Goal: Information Seeking & Learning: Compare options

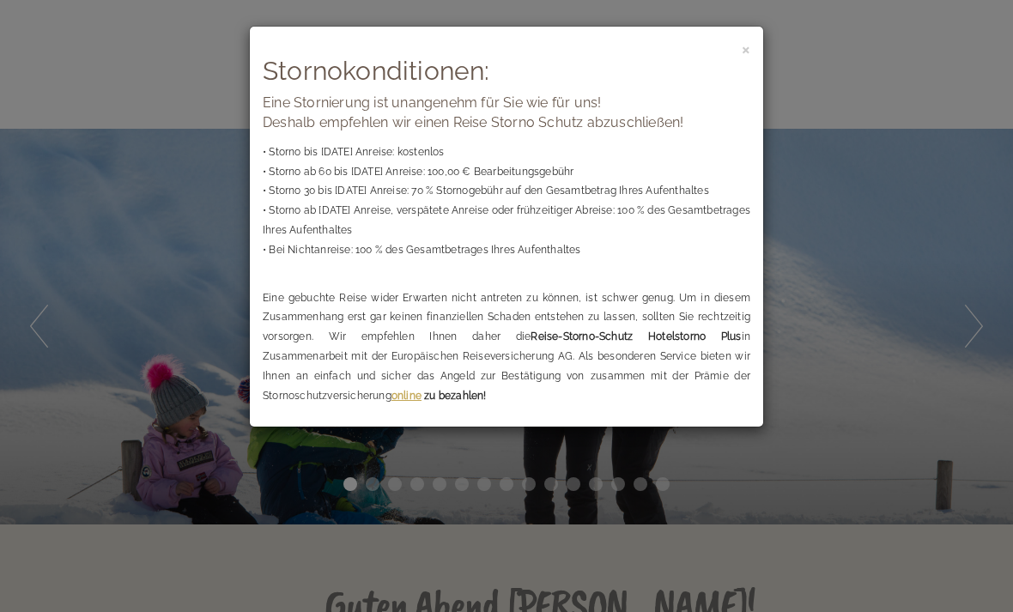
click at [749, 45] on span "×" at bounding box center [745, 48] width 9 height 21
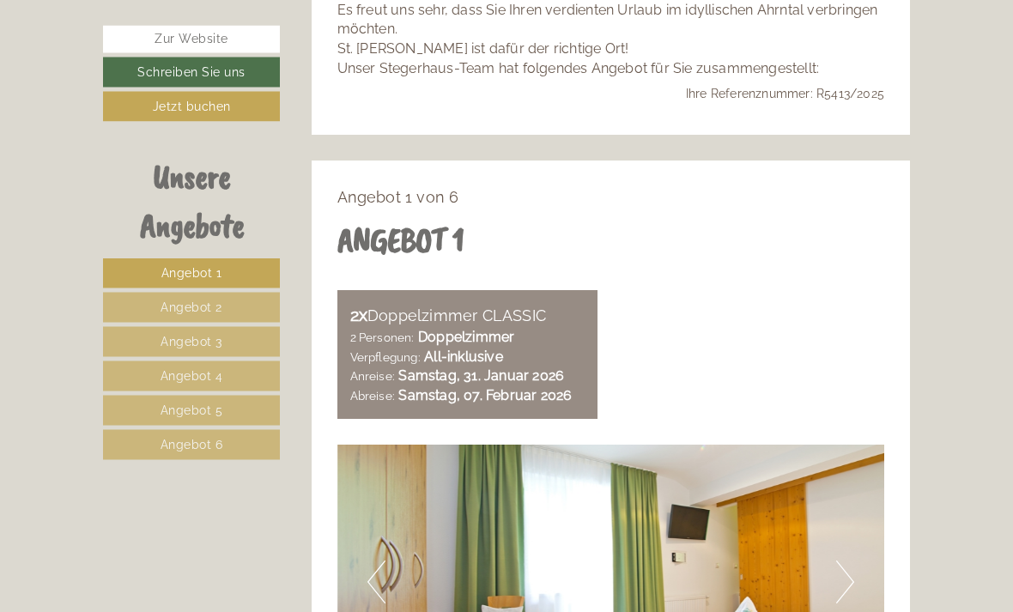
scroll to position [693, 0]
click at [245, 372] on link "Angebot 4" at bounding box center [191, 376] width 177 height 30
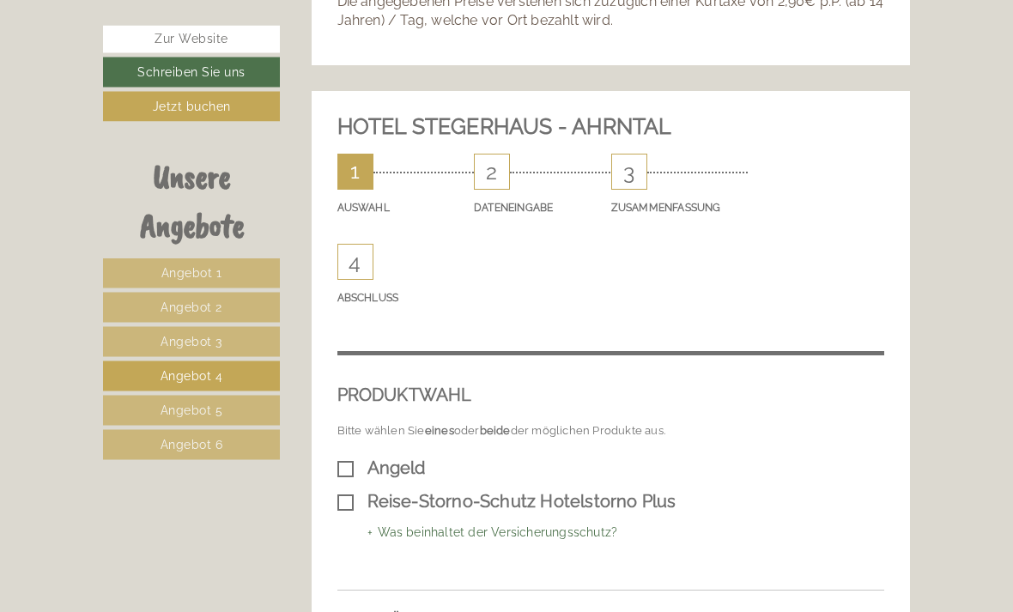
scroll to position [1938, 0]
click at [249, 405] on link "Angebot 5" at bounding box center [191, 411] width 177 height 30
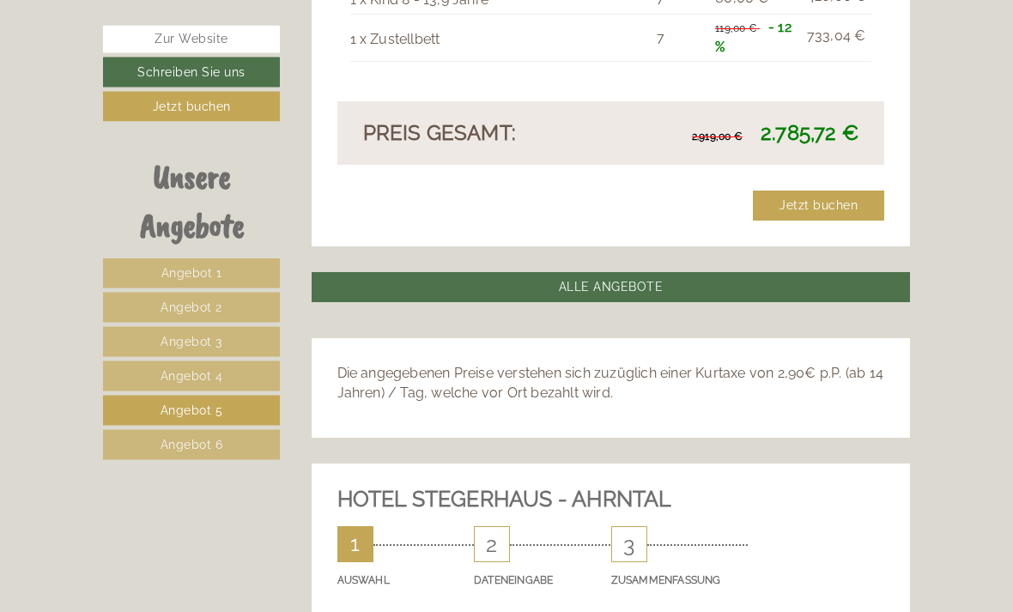
scroll to position [1650, 0]
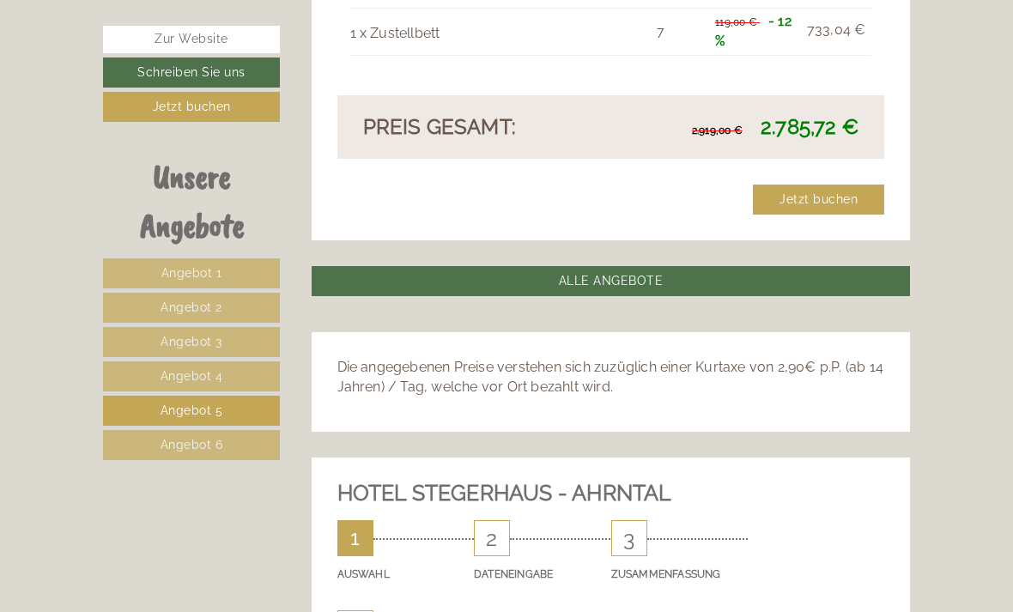
click at [241, 444] on link "Angebot 6" at bounding box center [191, 445] width 177 height 30
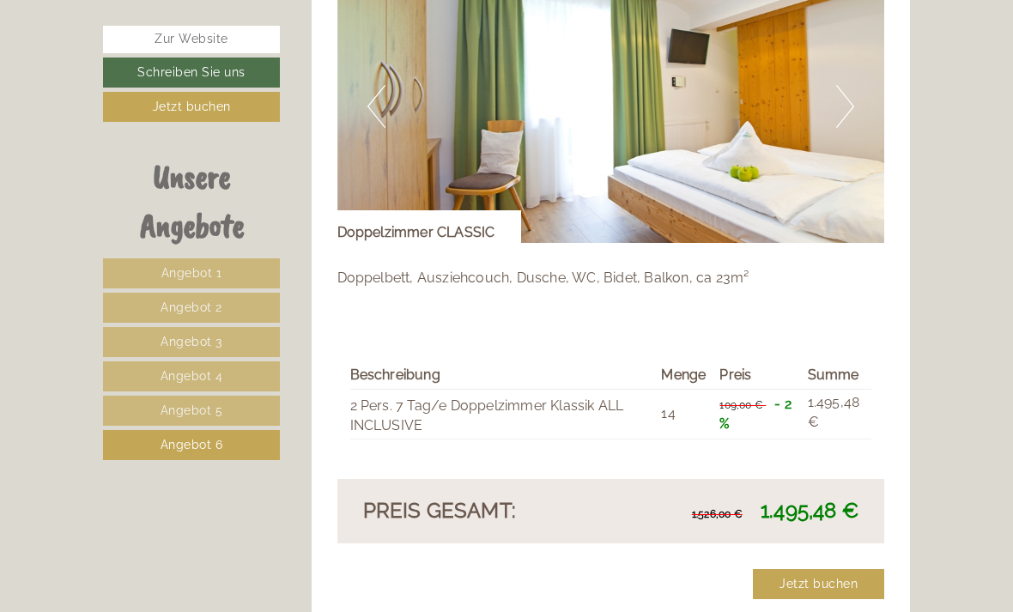
scroll to position [1168, 0]
click at [857, 92] on img at bounding box center [610, 107] width 547 height 274
click at [845, 103] on button "Next" at bounding box center [845, 107] width 18 height 43
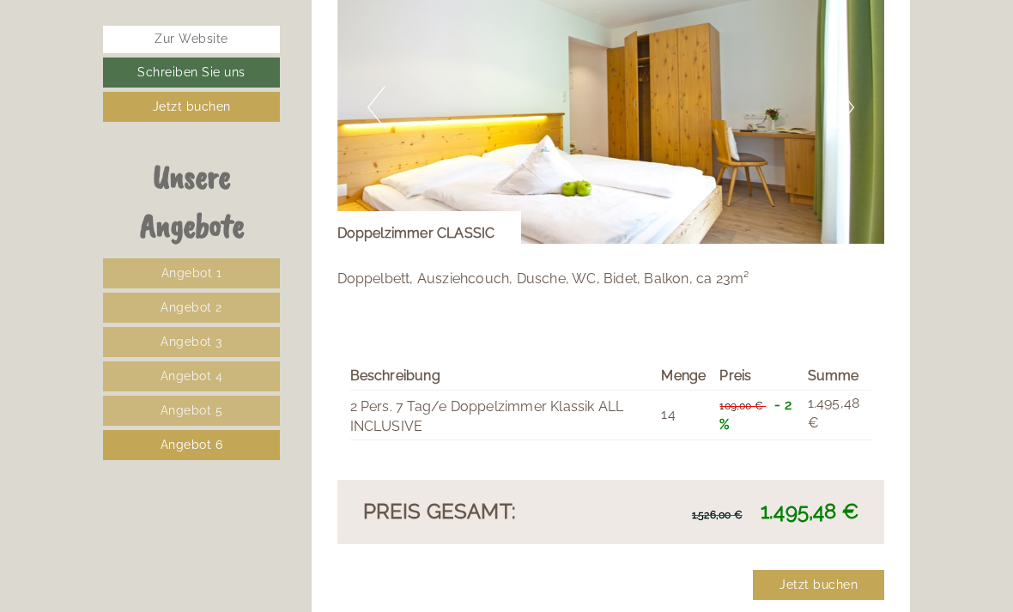
click at [241, 414] on link "Angebot 5" at bounding box center [191, 411] width 177 height 30
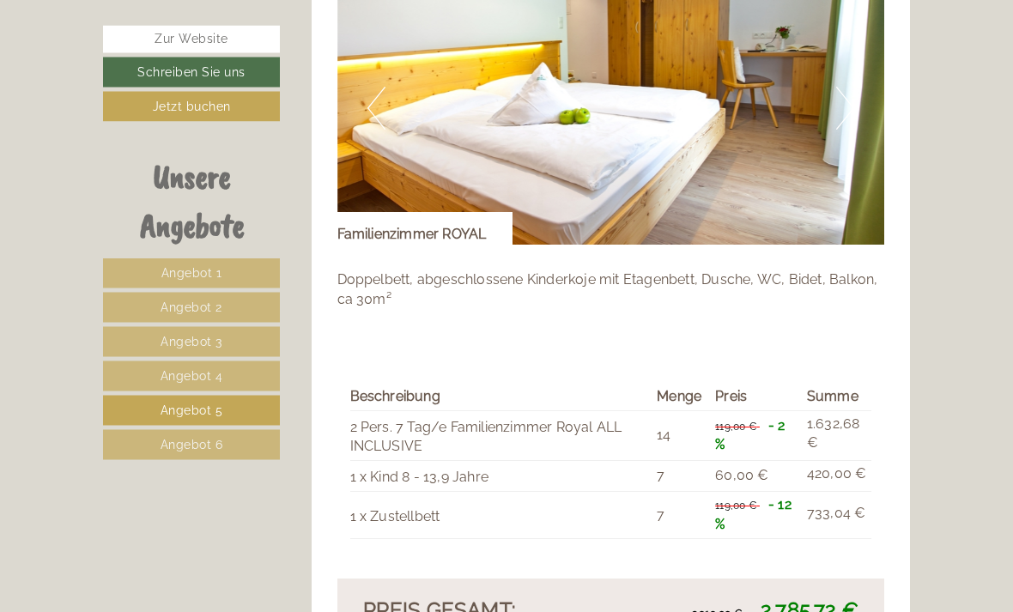
scroll to position [1167, 0]
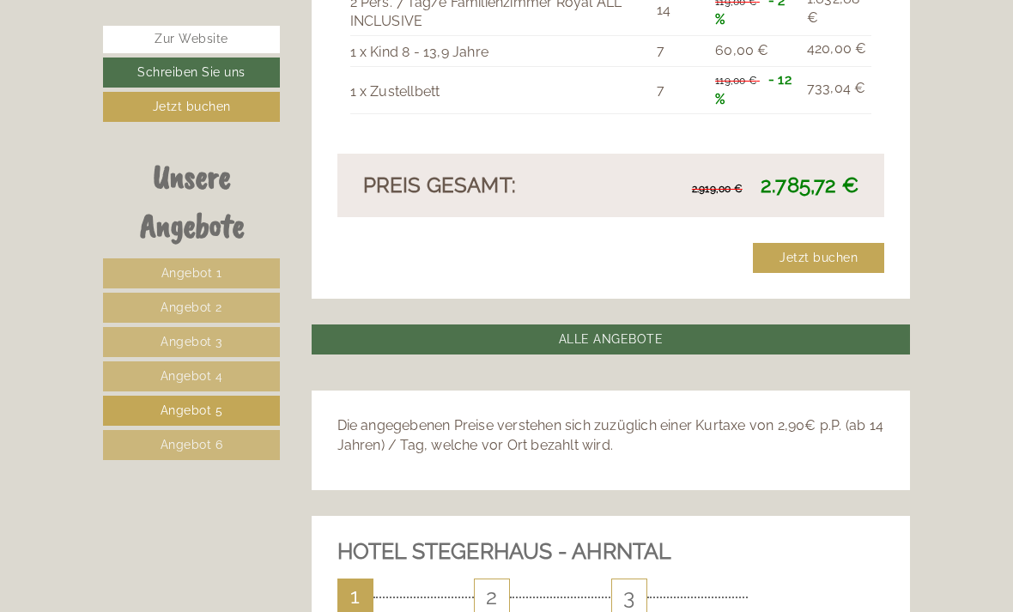
click at [248, 377] on link "Angebot 4" at bounding box center [191, 376] width 177 height 30
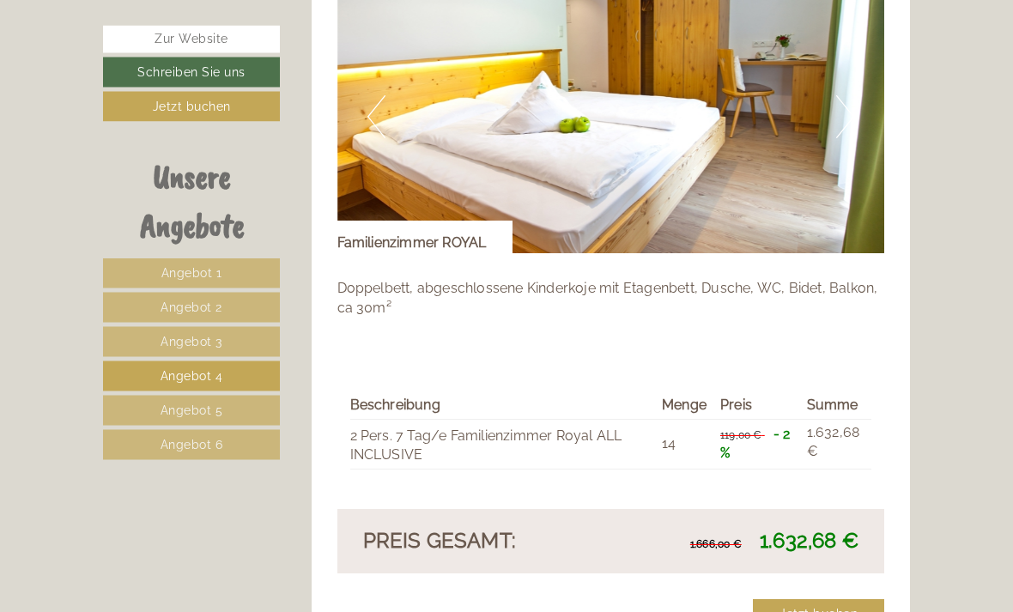
scroll to position [1158, 0]
click at [226, 343] on link "Angebot 3" at bounding box center [191, 342] width 177 height 30
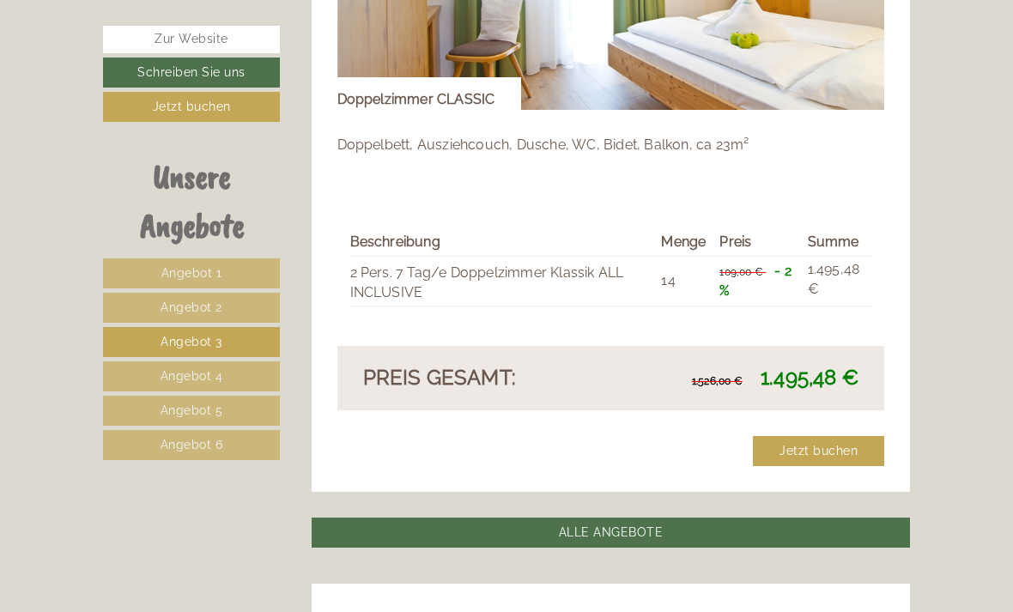
scroll to position [1276, 0]
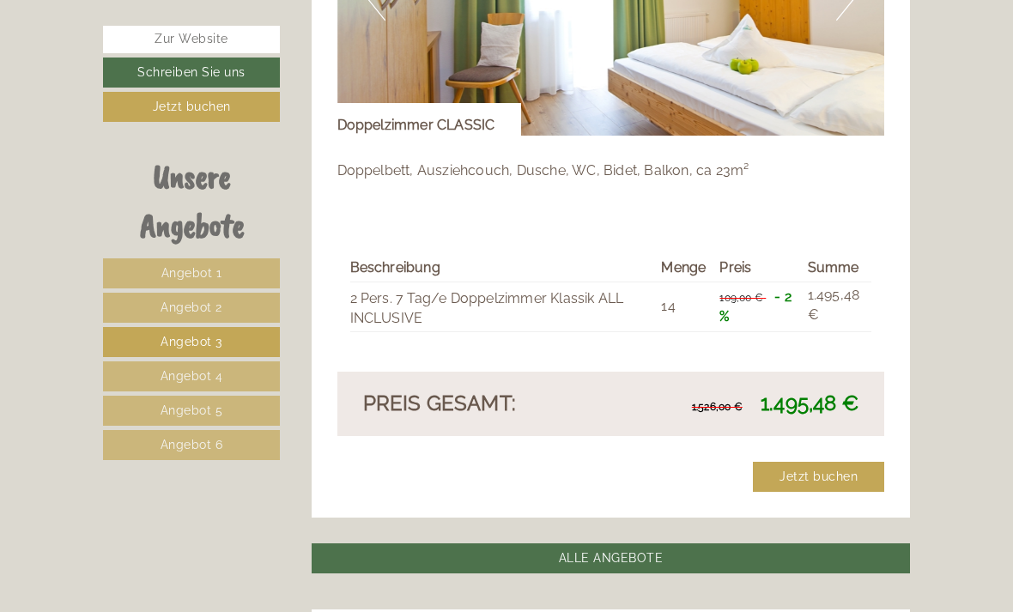
click at [231, 311] on link "Angebot 2" at bounding box center [191, 308] width 177 height 30
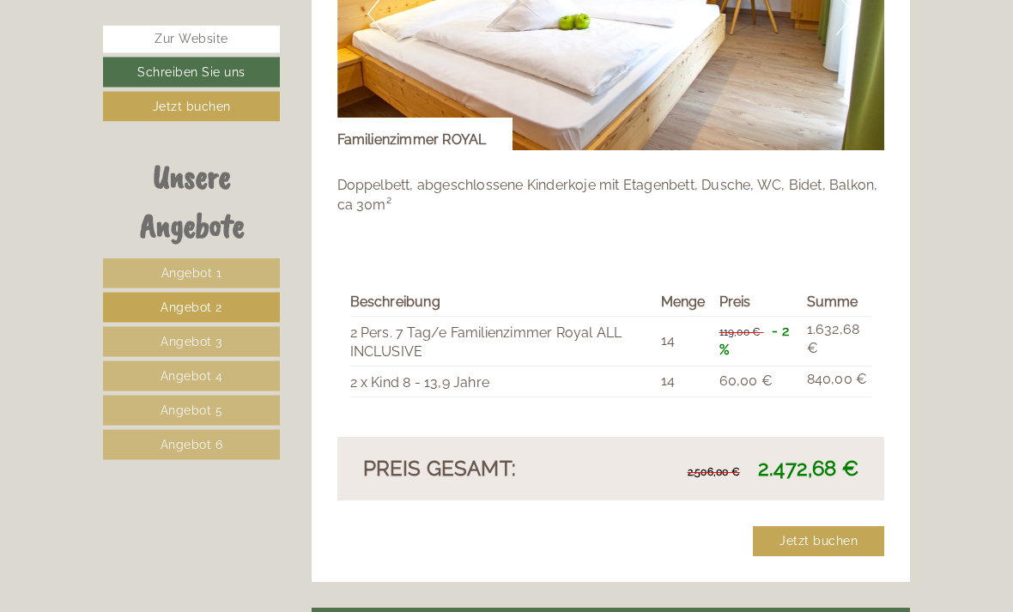
scroll to position [1261, 0]
click at [243, 267] on link "Angebot 1" at bounding box center [191, 273] width 177 height 30
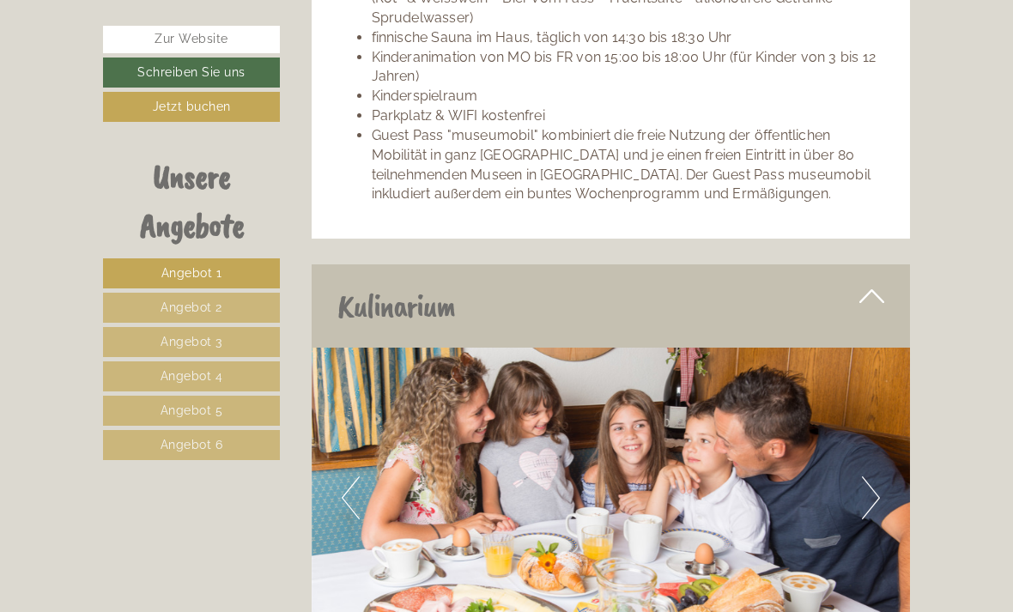
scroll to position [3394, 0]
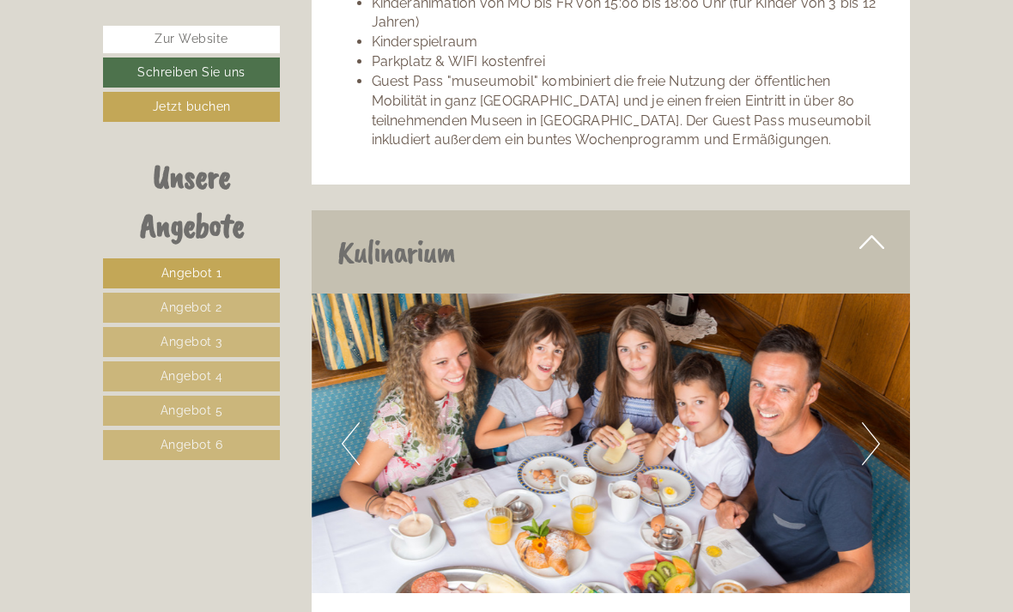
click at [859, 336] on img at bounding box center [610, 442] width 599 height 299
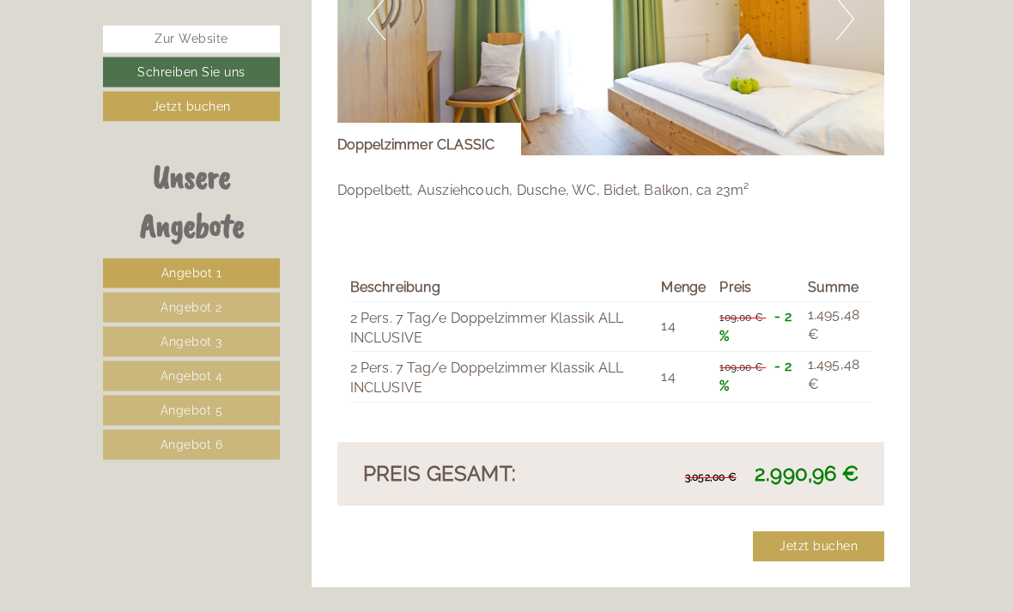
scroll to position [1260, 0]
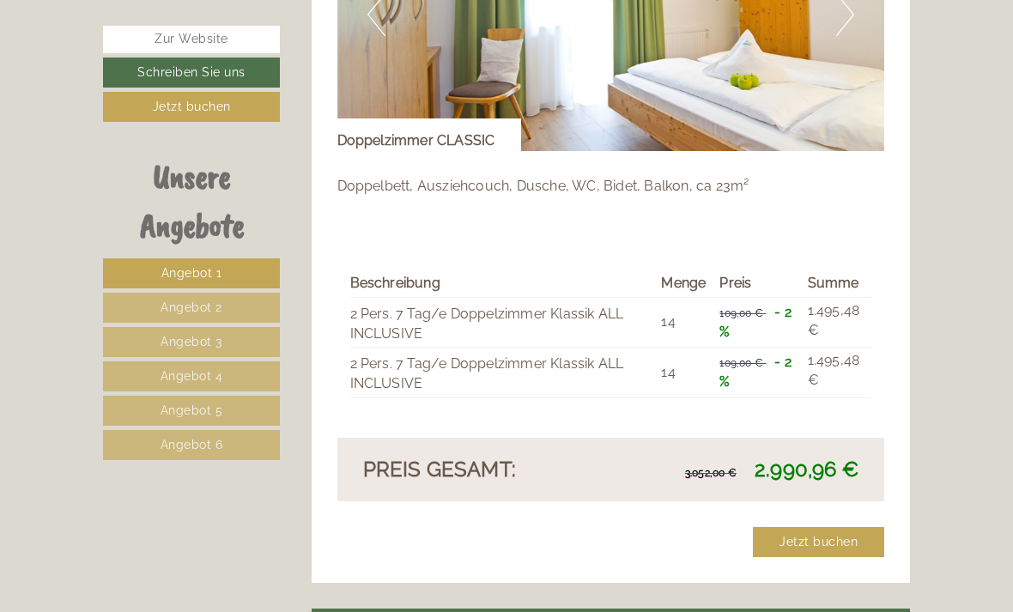
click at [245, 317] on link "Angebot 2" at bounding box center [191, 308] width 177 height 30
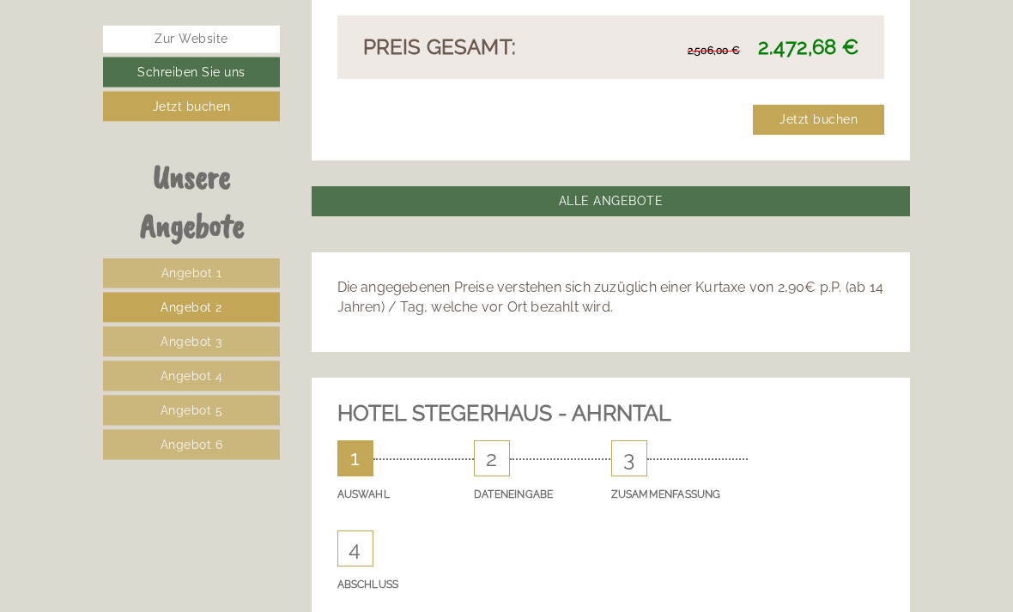
scroll to position [1694, 0]
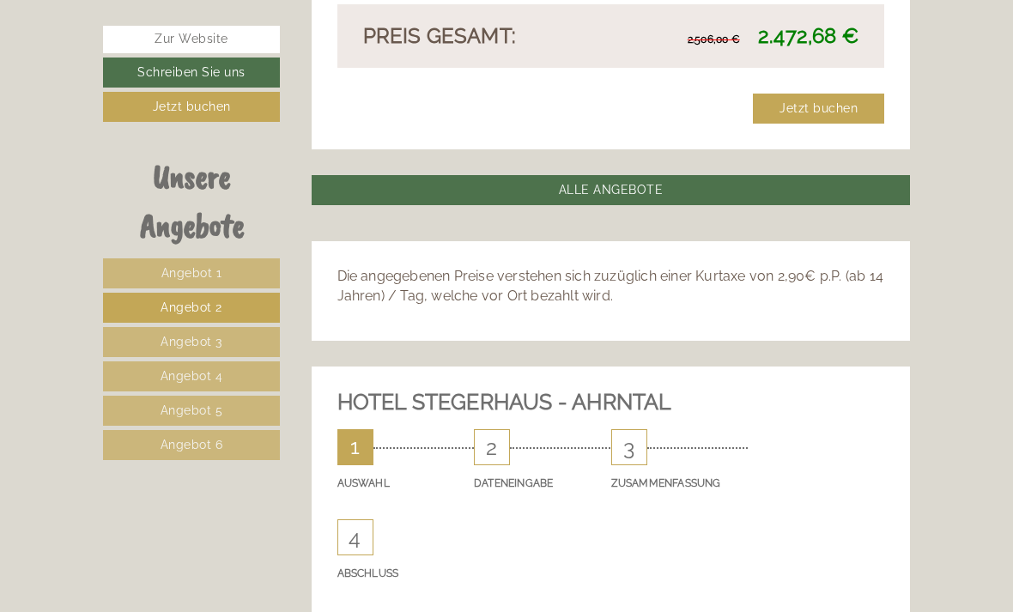
click at [235, 333] on link "Angebot 3" at bounding box center [191, 342] width 177 height 30
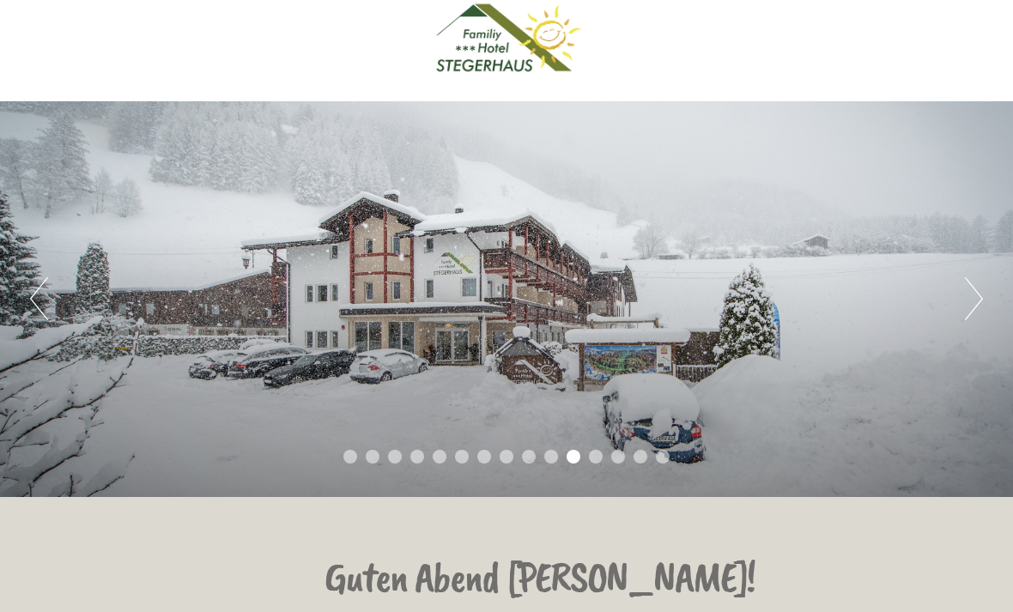
scroll to position [0, 0]
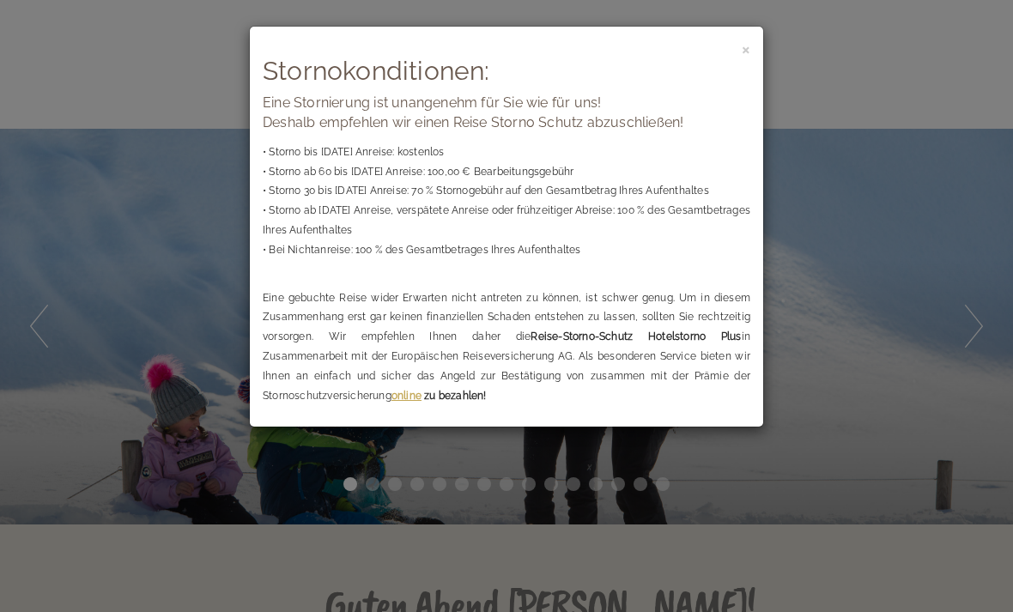
click at [742, 54] on span "×" at bounding box center [745, 48] width 9 height 21
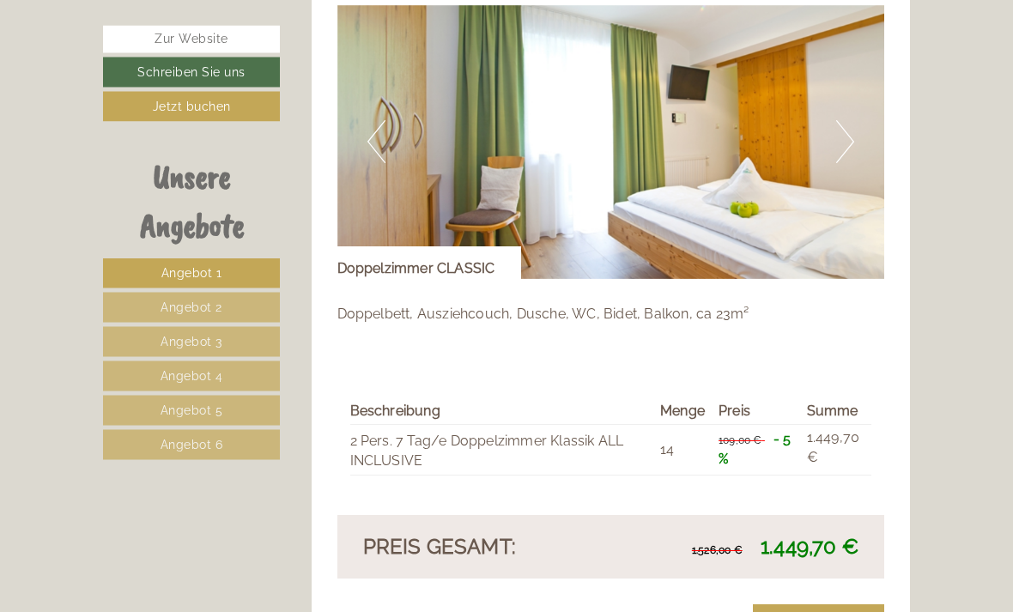
scroll to position [3370, 0]
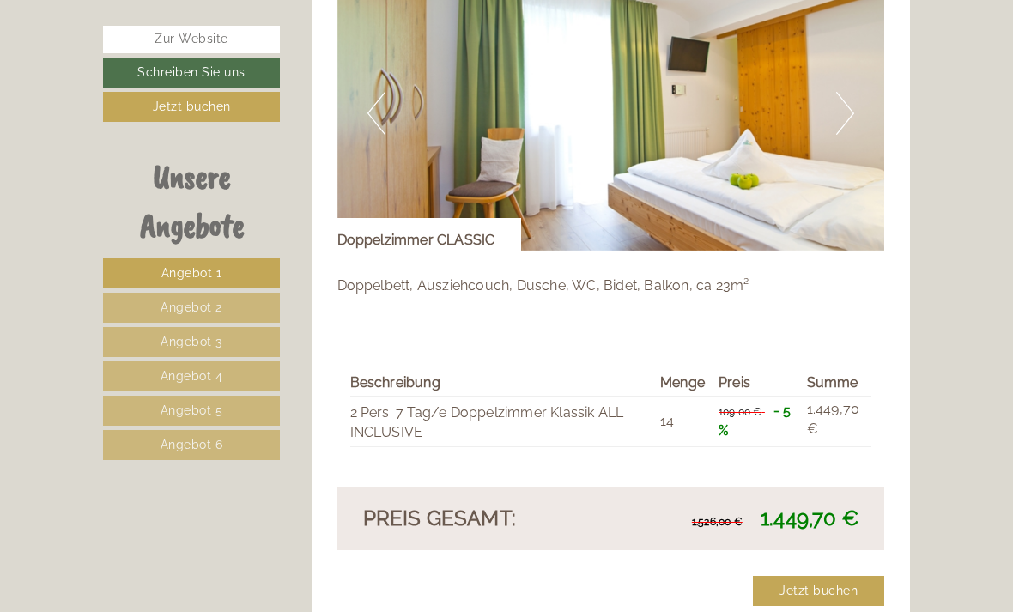
click at [230, 305] on link "Angebot 2" at bounding box center [191, 308] width 177 height 30
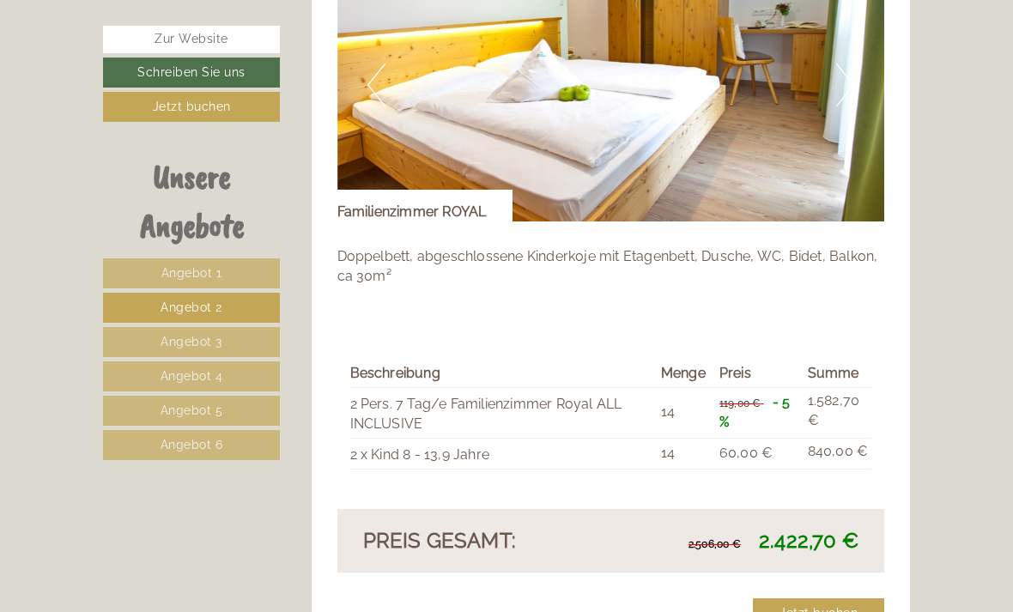
scroll to position [1367, 0]
click at [234, 345] on link "Angebot 3" at bounding box center [191, 342] width 177 height 30
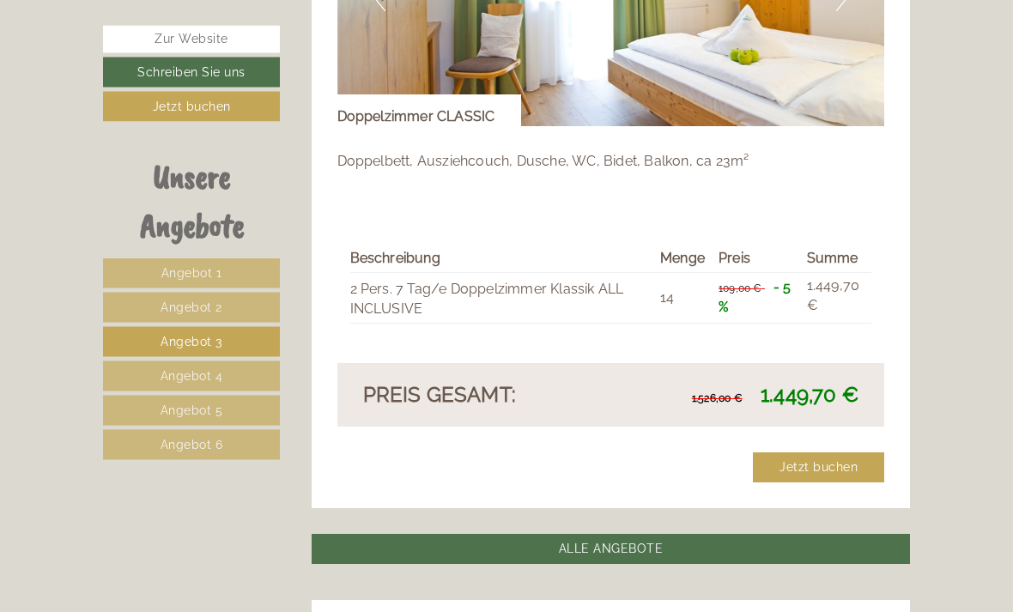
scroll to position [1463, 0]
click at [236, 370] on link "Angebot 4" at bounding box center [191, 376] width 177 height 30
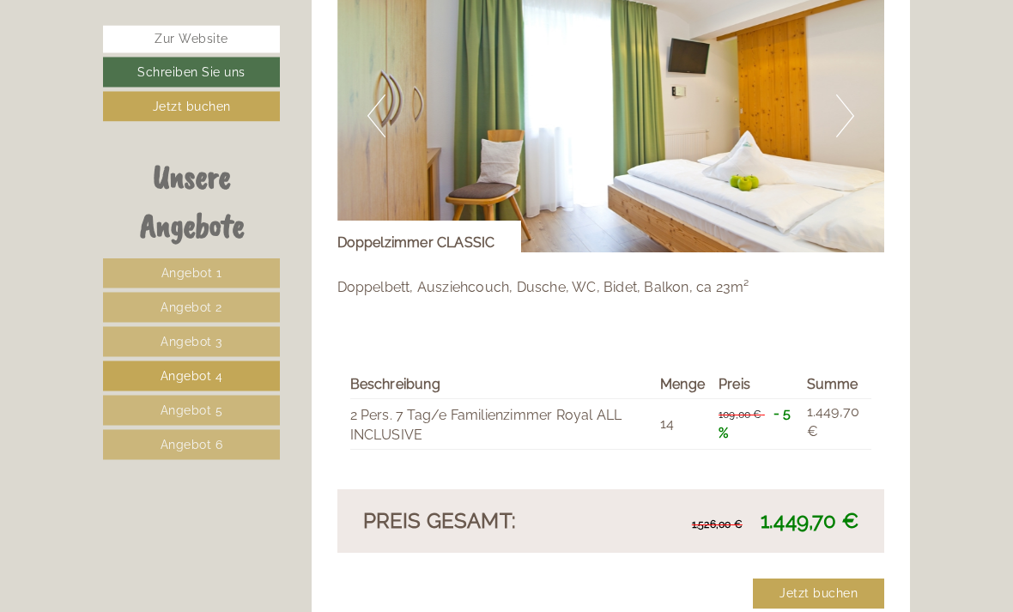
scroll to position [1270, 0]
click at [241, 407] on link "Angebot 5" at bounding box center [191, 411] width 177 height 30
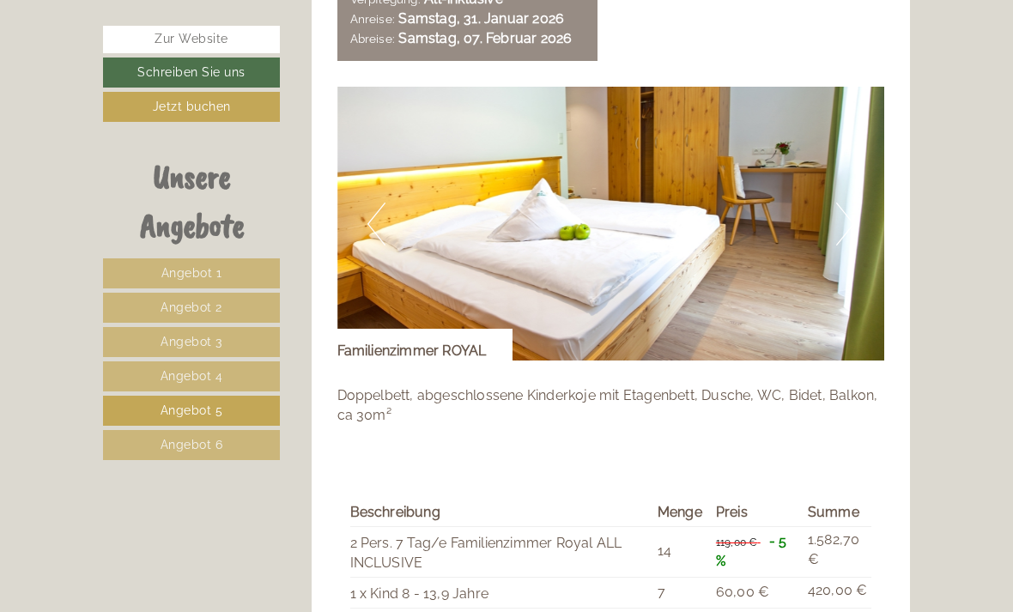
scroll to position [1221, 0]
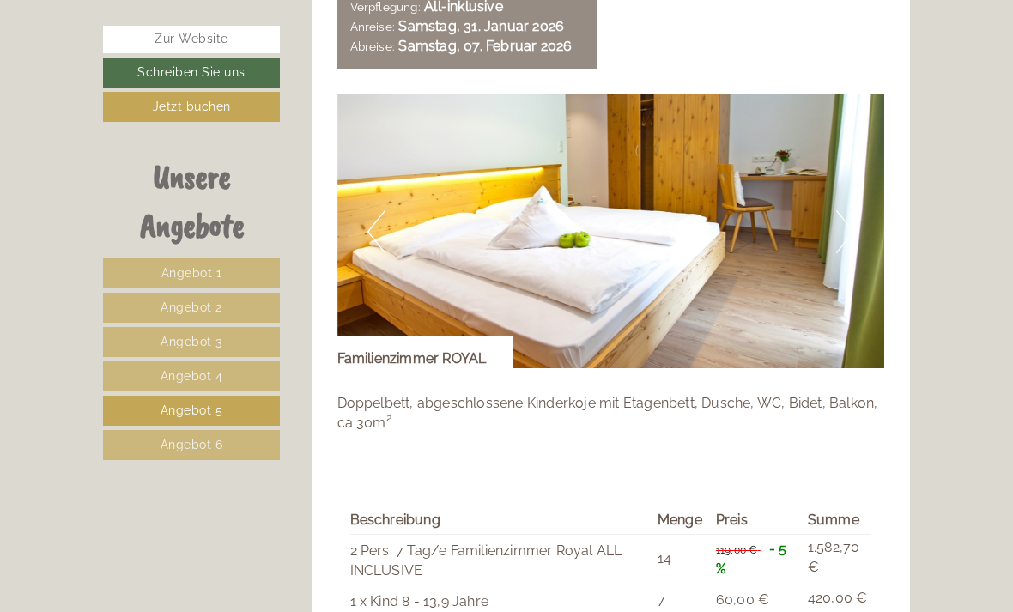
click at [850, 222] on button "Next" at bounding box center [845, 231] width 18 height 43
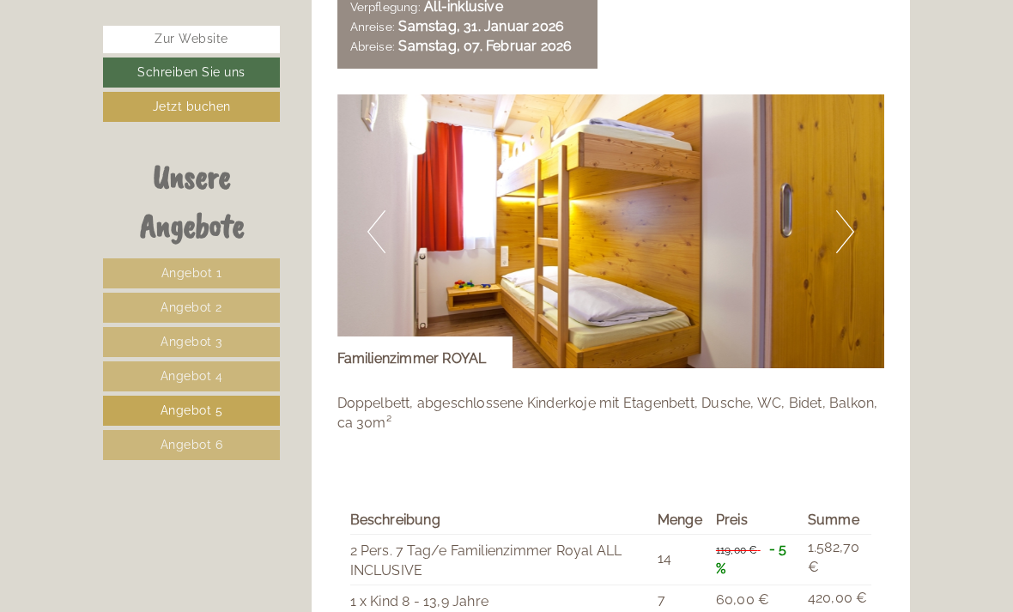
click at [848, 222] on button "Next" at bounding box center [845, 231] width 18 height 43
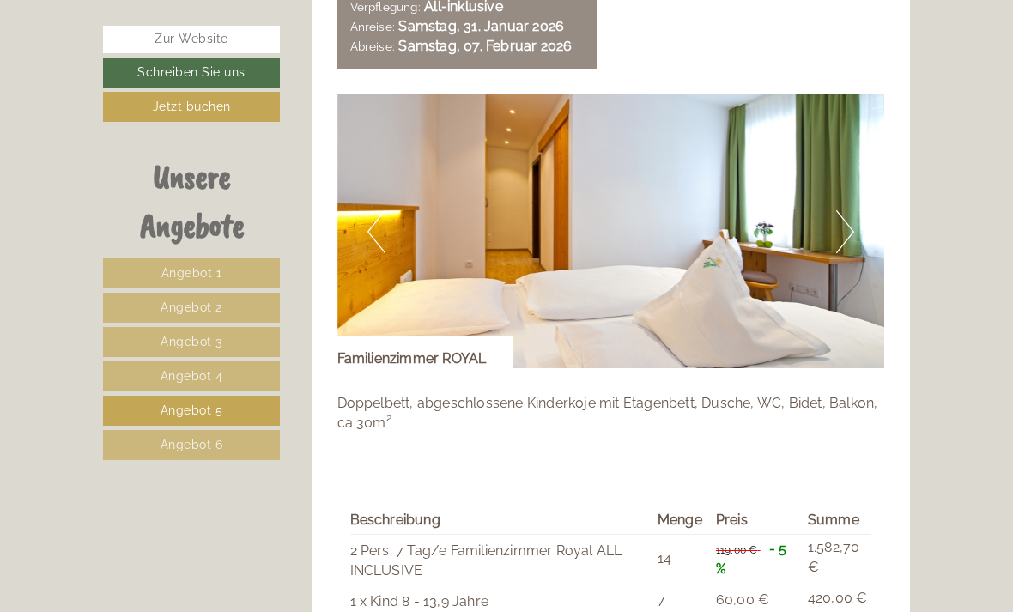
click at [845, 225] on button "Next" at bounding box center [845, 231] width 18 height 43
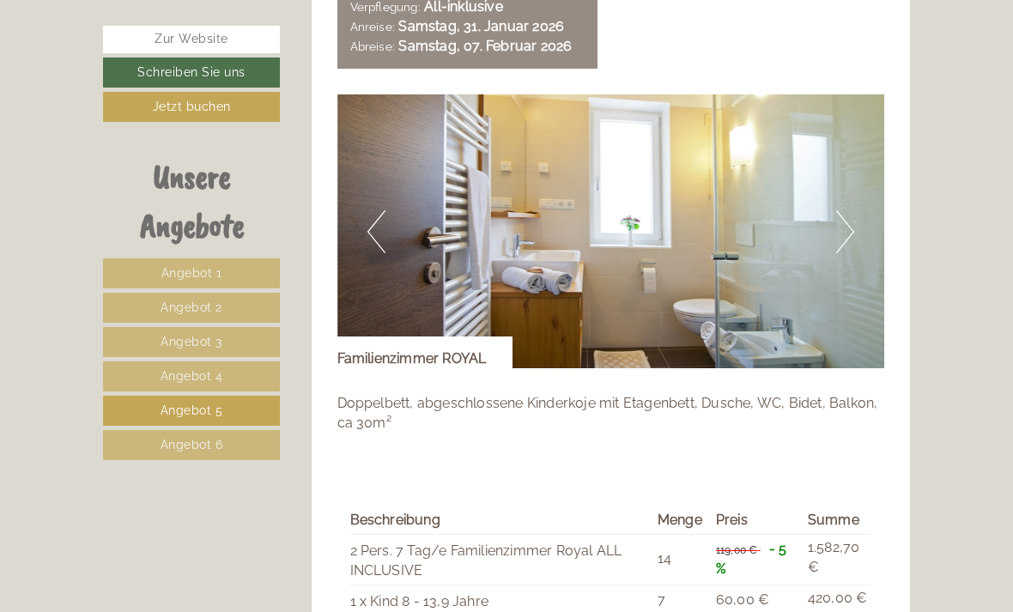
click at [853, 222] on button "Next" at bounding box center [845, 231] width 18 height 43
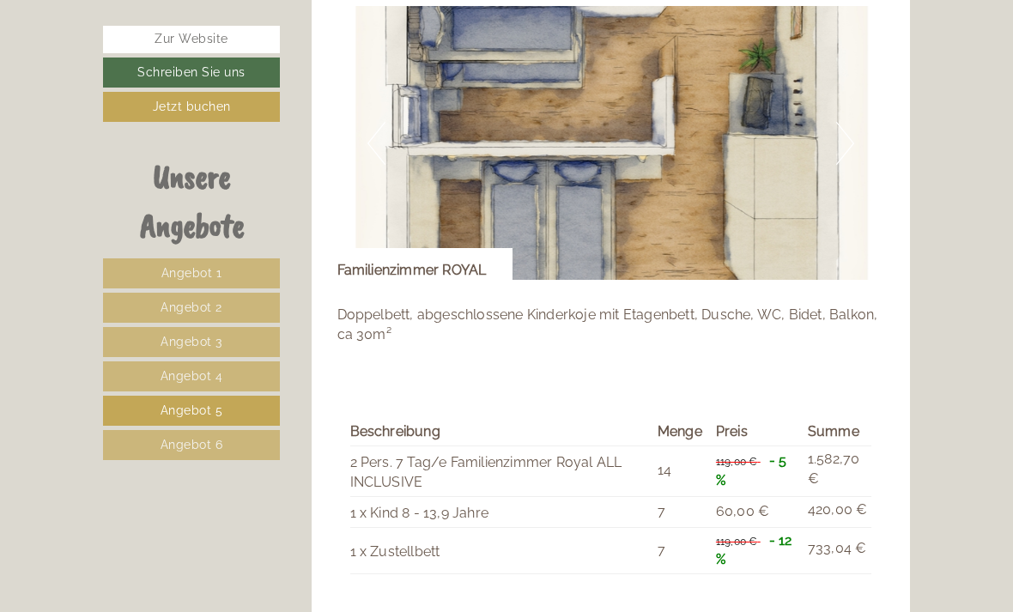
scroll to position [1303, 0]
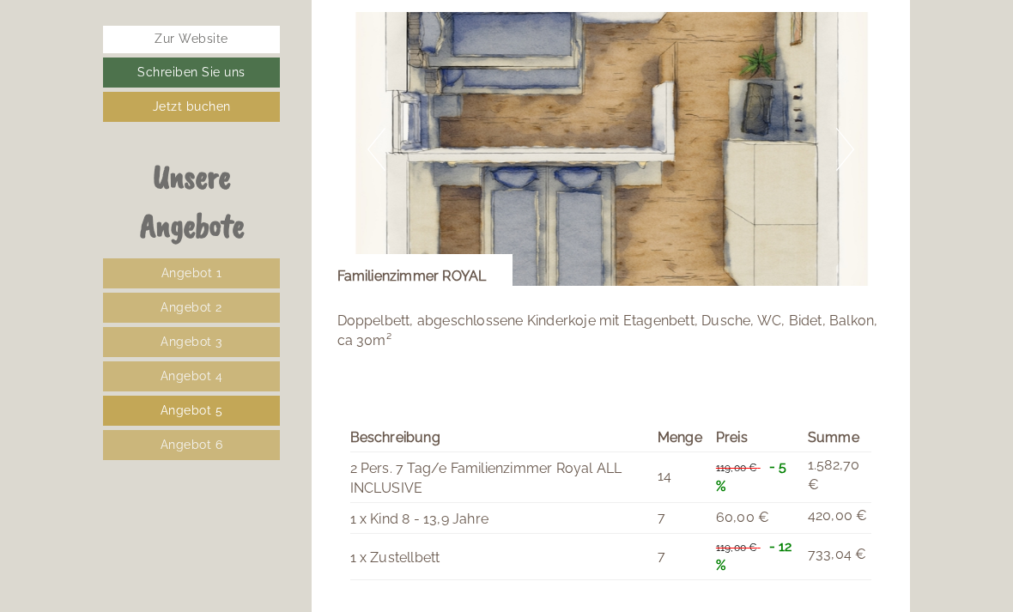
click at [848, 136] on button "Next" at bounding box center [845, 149] width 18 height 43
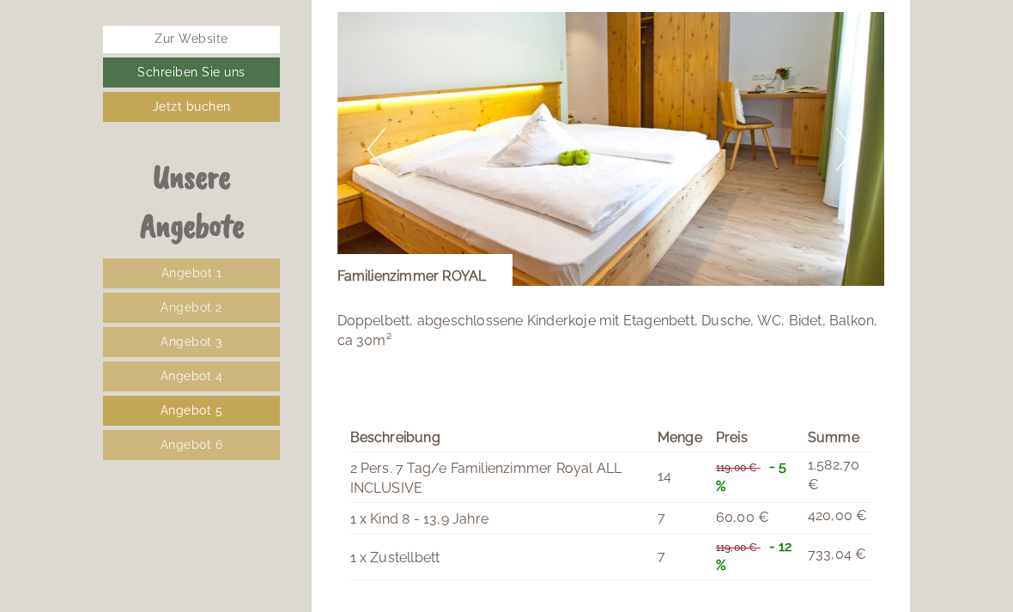
click at [856, 140] on img at bounding box center [610, 149] width 547 height 274
click at [843, 137] on button "Next" at bounding box center [845, 149] width 18 height 43
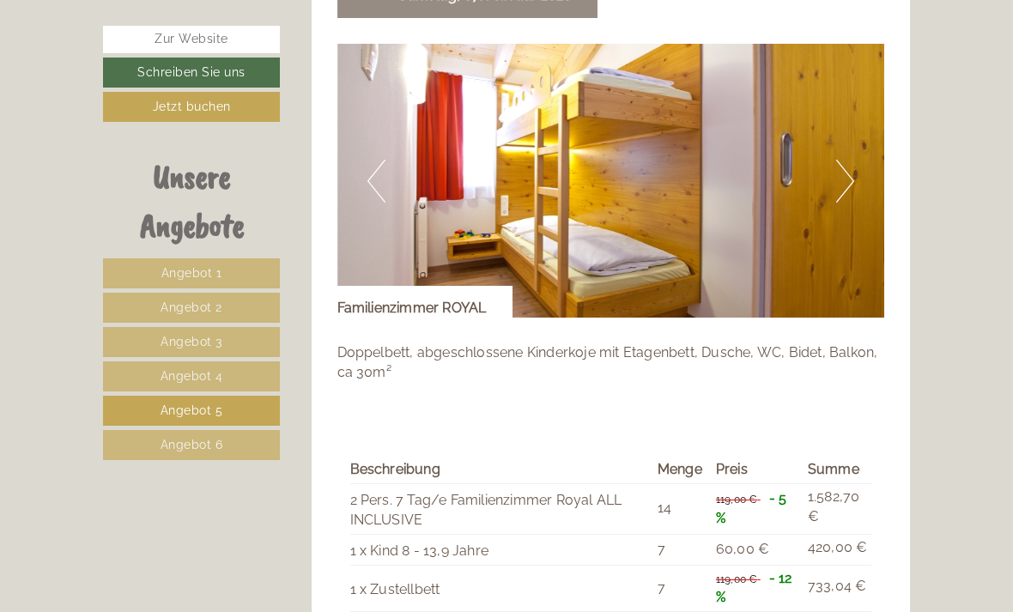
scroll to position [1209, 0]
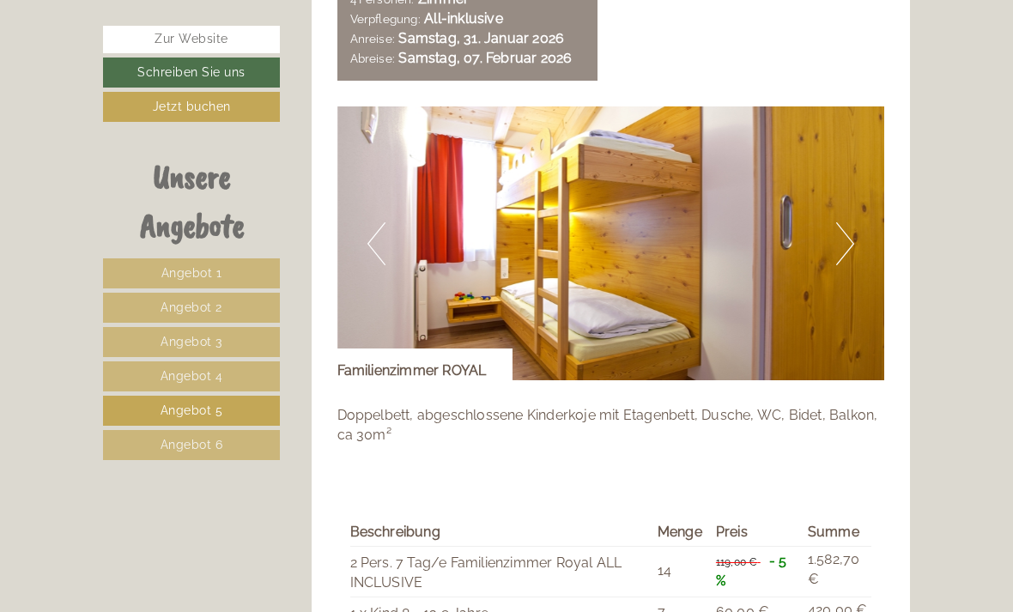
click at [850, 222] on button "Next" at bounding box center [845, 243] width 18 height 43
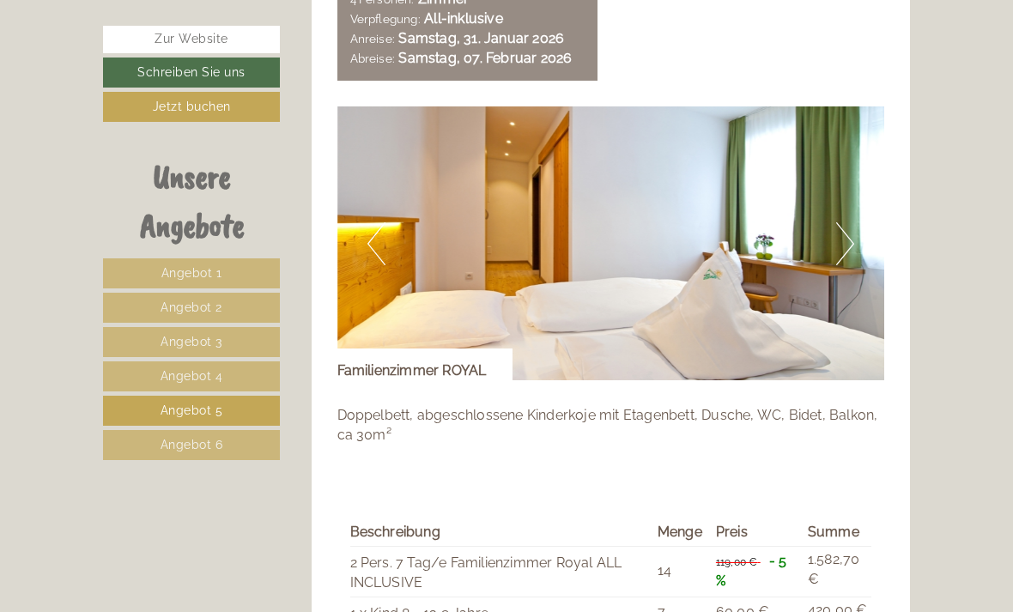
click at [850, 233] on button "Next" at bounding box center [845, 243] width 18 height 43
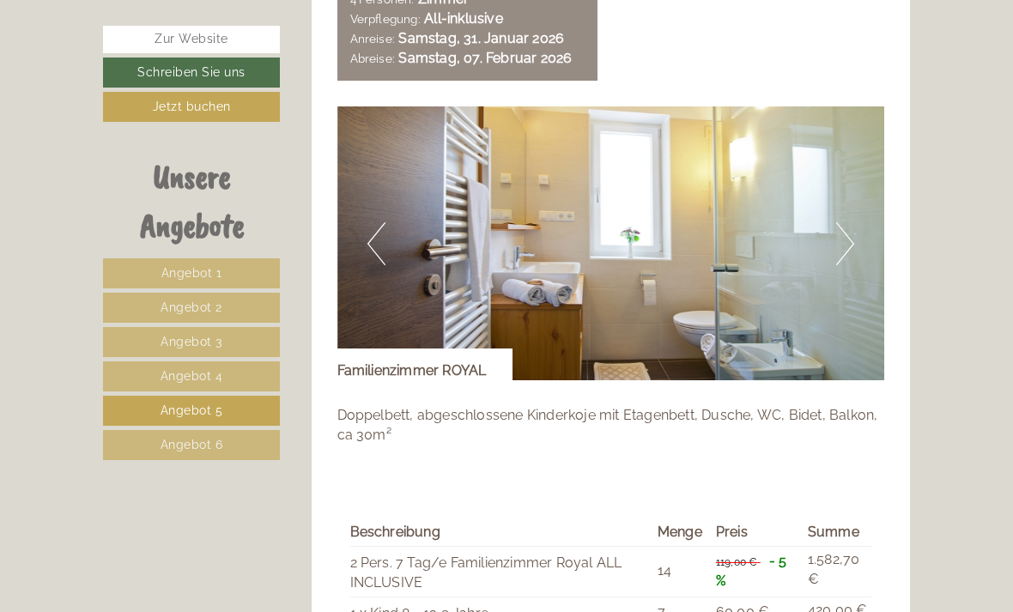
click at [852, 233] on button "Next" at bounding box center [845, 243] width 18 height 43
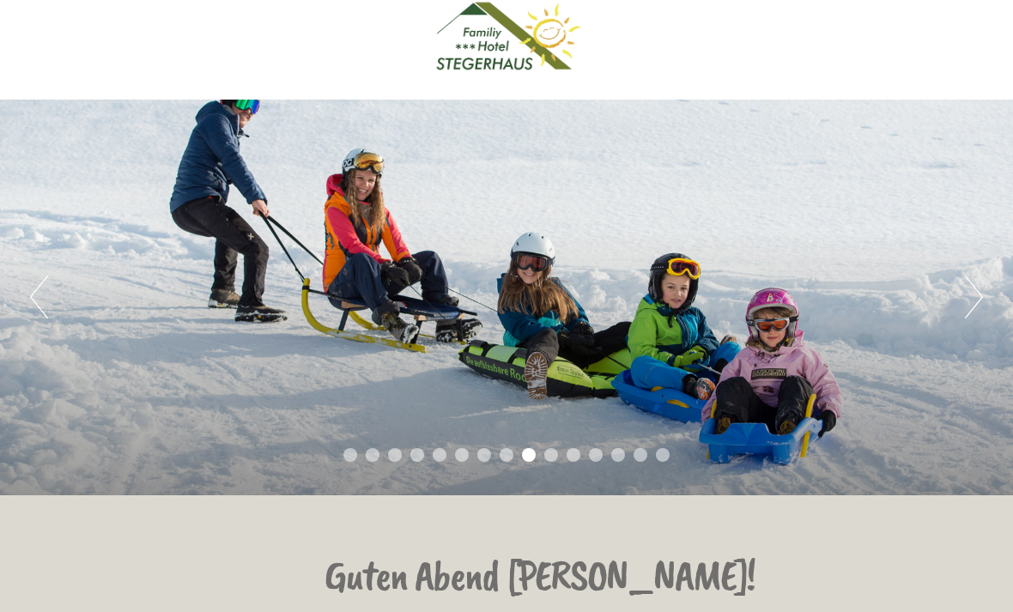
scroll to position [0, 0]
